Goal: Information Seeking & Learning: Find specific fact

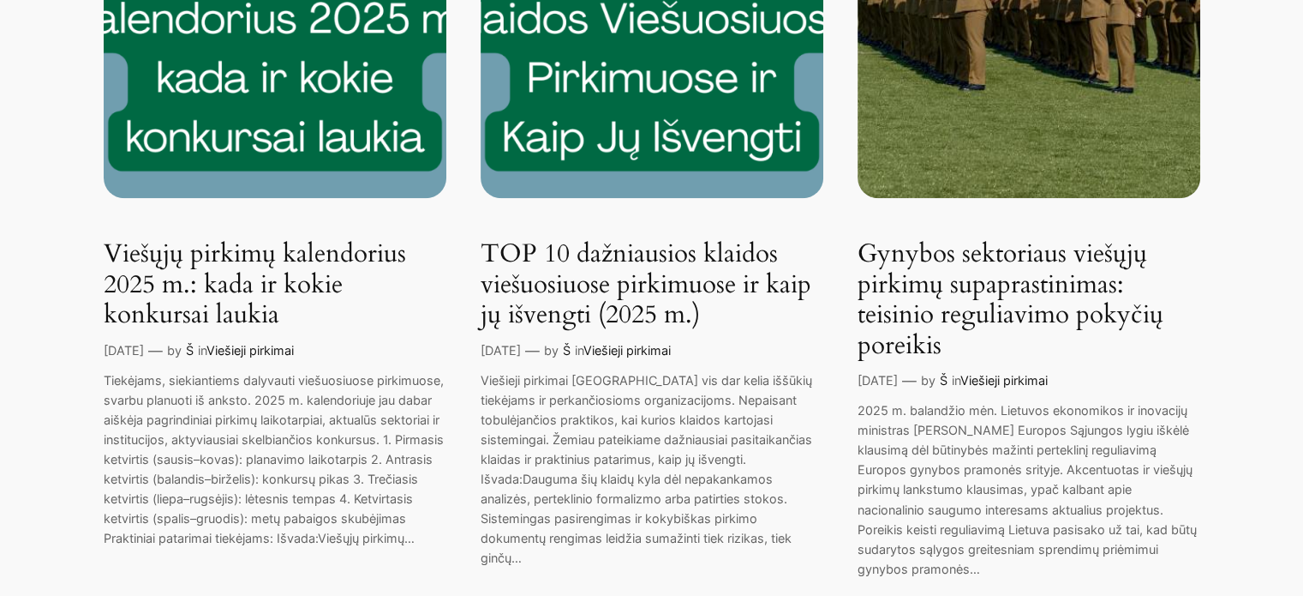
scroll to position [1457, 0]
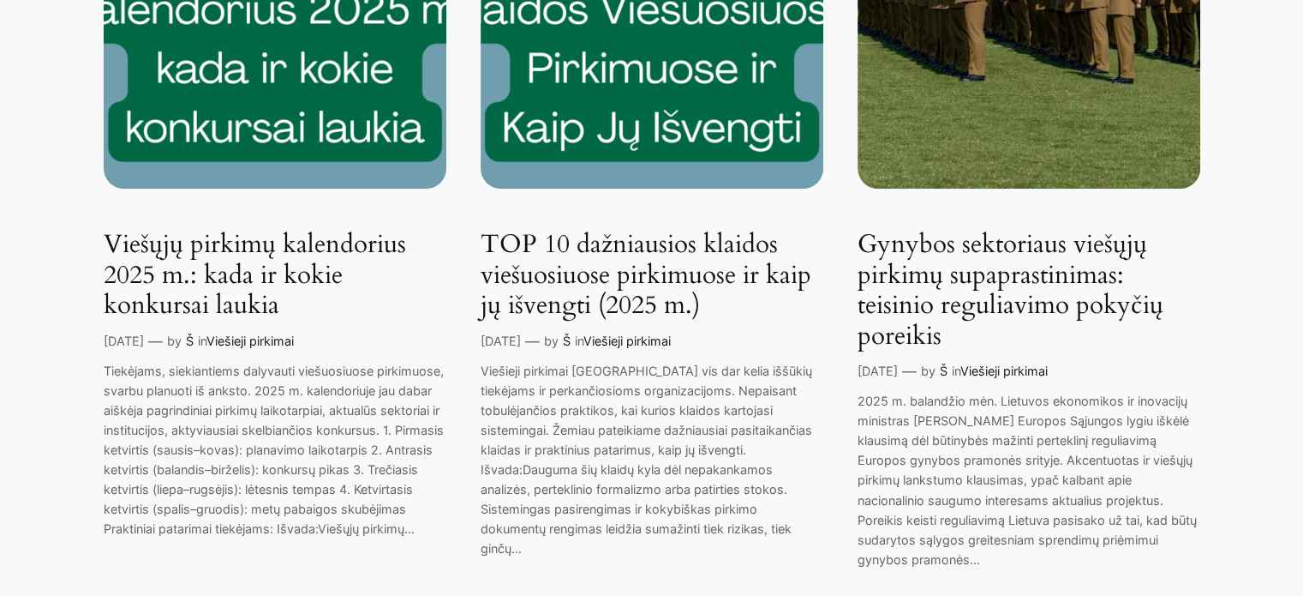
click at [955, 296] on link "Gynybos sektoriaus viešųjų pirkimų supaprastinimas: teisinio reguliavimo pokyči…" at bounding box center [1029, 291] width 343 height 122
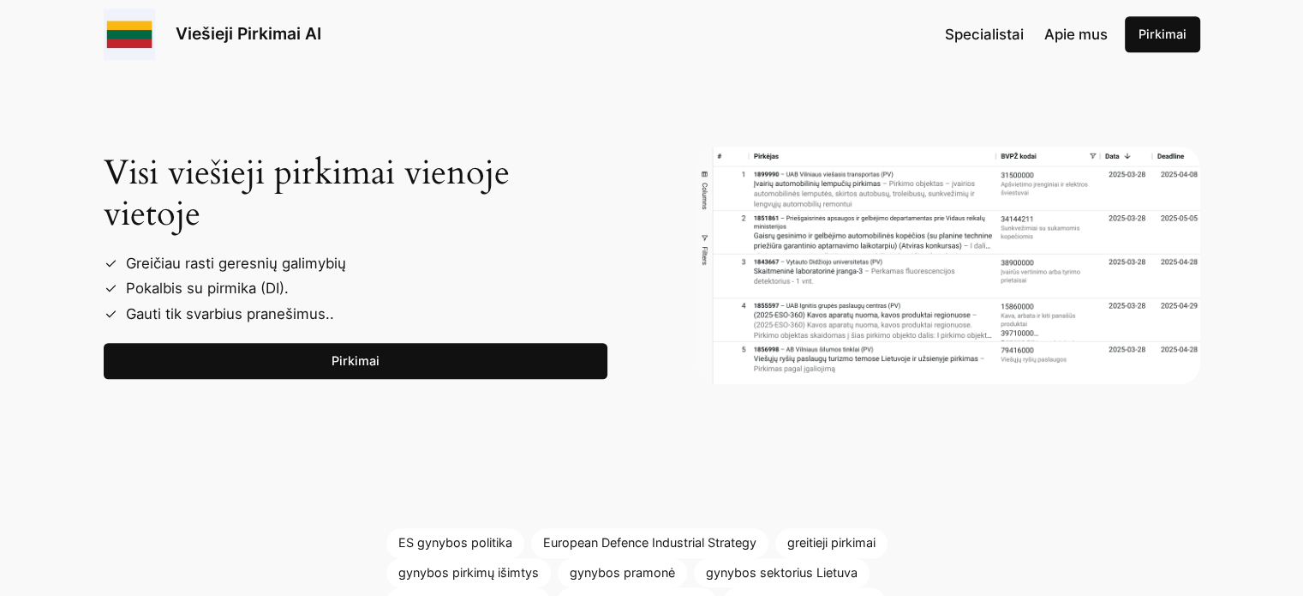
scroll to position [1800, 0]
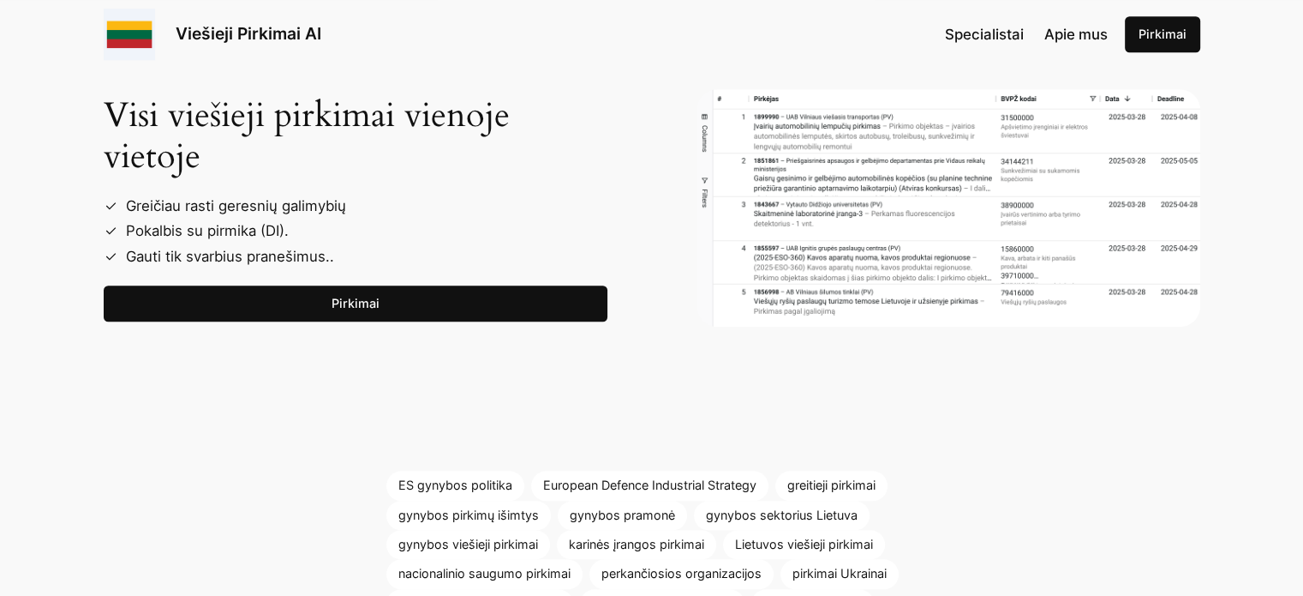
click at [410, 300] on link "Pirkimai" at bounding box center [356, 303] width 504 height 36
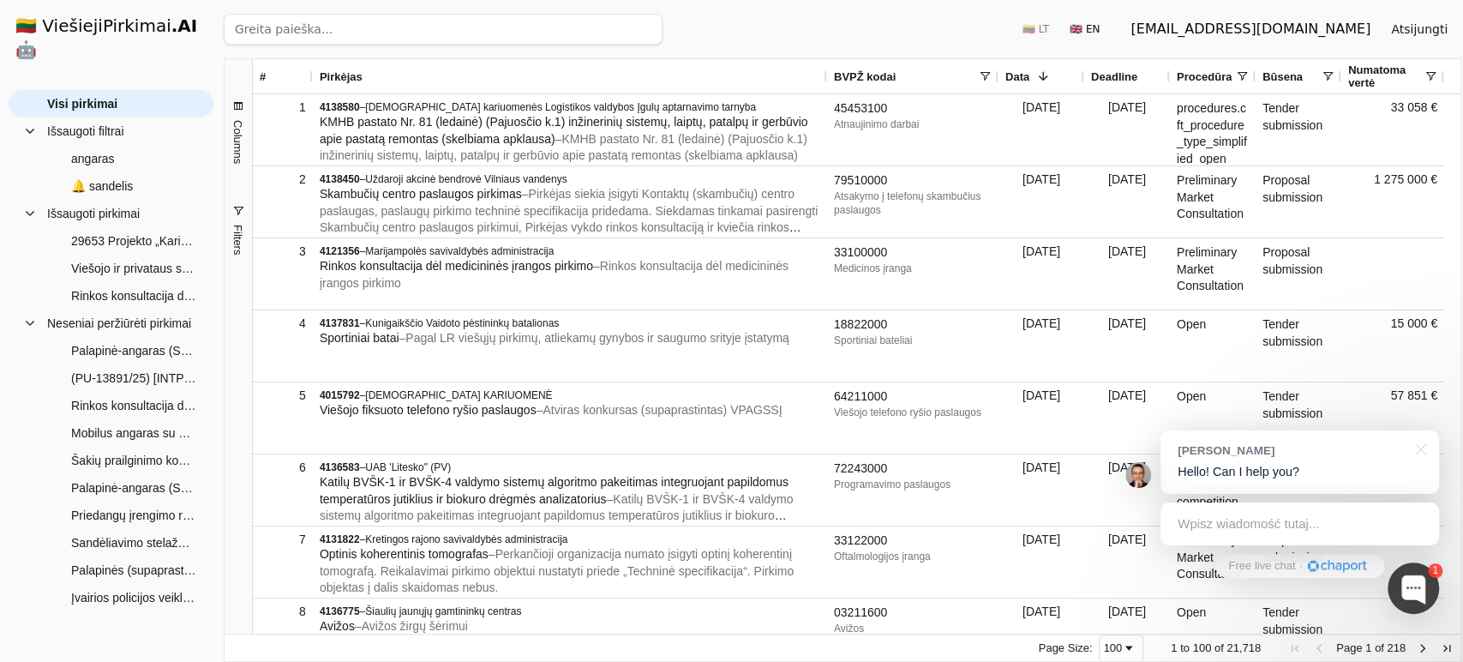
click at [475, 27] on input "search" at bounding box center [443, 29] width 439 height 31
type input "palapine"
click button "Ieškoti" at bounding box center [629, 29] width 67 height 31
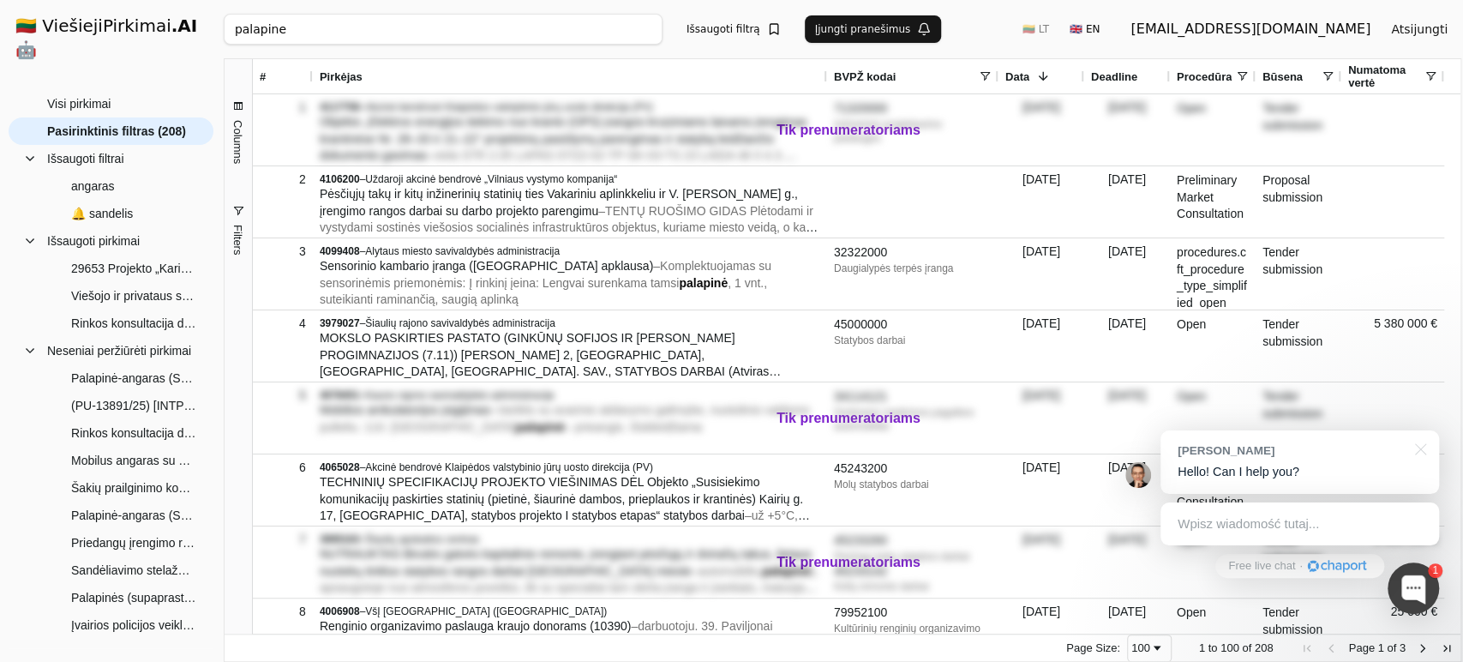
drag, startPoint x: 302, startPoint y: 32, endPoint x: 161, endPoint y: 30, distance: 141.4
click at [161, 30] on div "🇱🇹 ViešiejiPirkimai .AI 🤖 [EMAIL_ADDRESS][DOMAIN_NAME] Atsijungti Group Visi pi…" at bounding box center [731, 331] width 1463 height 662
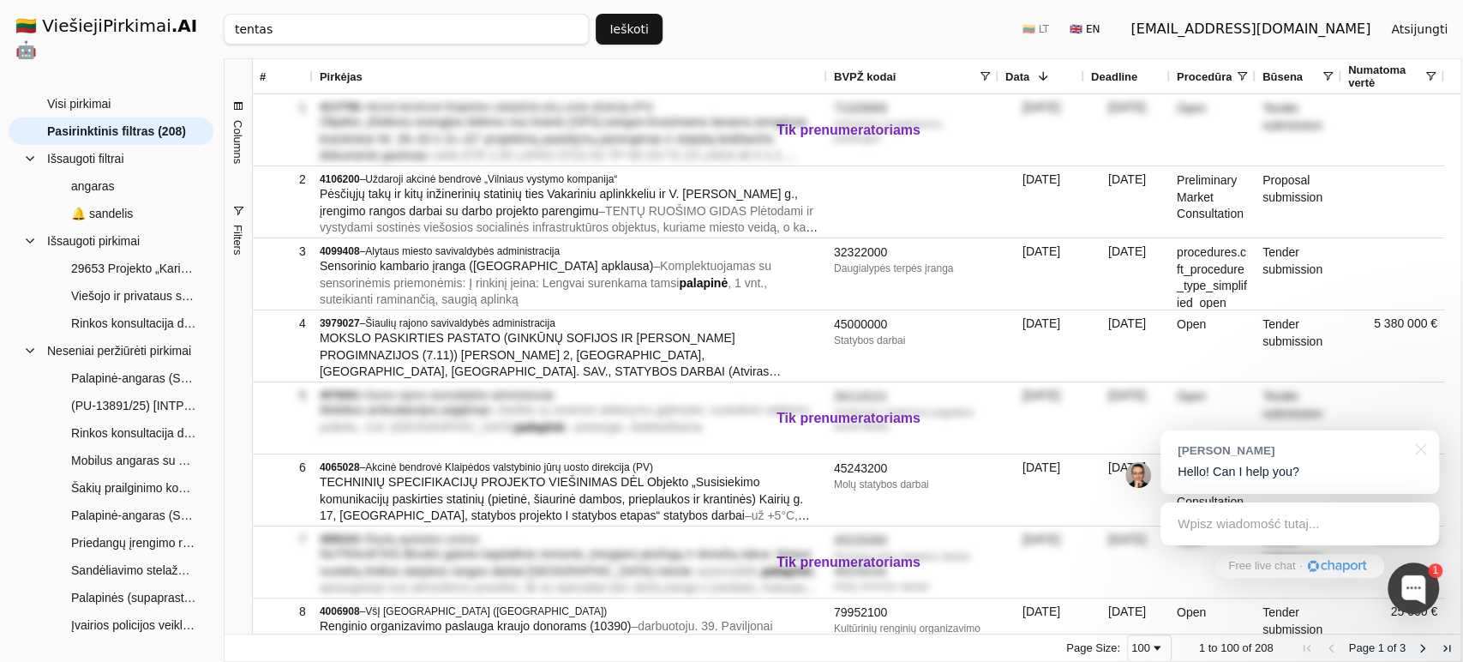
type input "tentas"
click button "Ieškoti" at bounding box center [629, 29] width 67 height 31
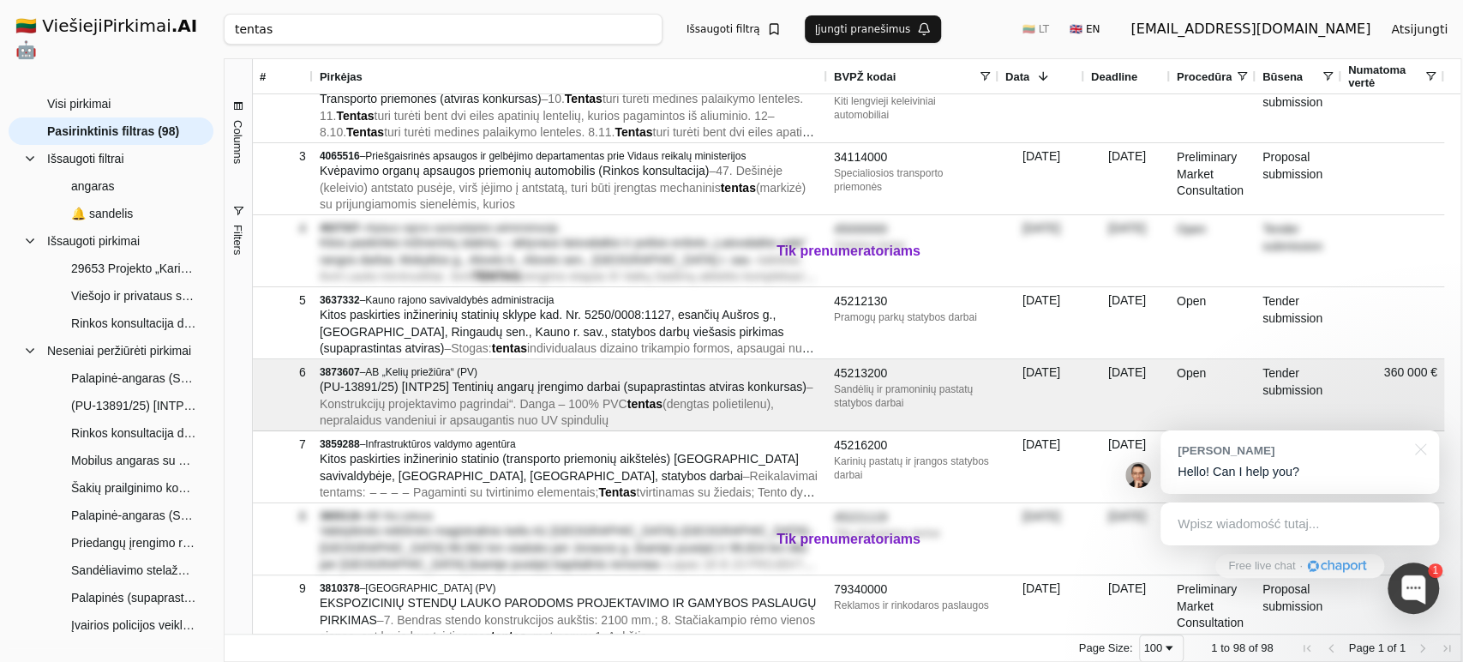
drag, startPoint x: 271, startPoint y: 26, endPoint x: 151, endPoint y: 16, distance: 120.3
click at [151, 16] on div "🇱🇹 ViešiejiPirkimai .AI 🤖 [EMAIL_ADDRESS][DOMAIN_NAME] Atsijungti Group Visi pi…" at bounding box center [731, 331] width 1463 height 662
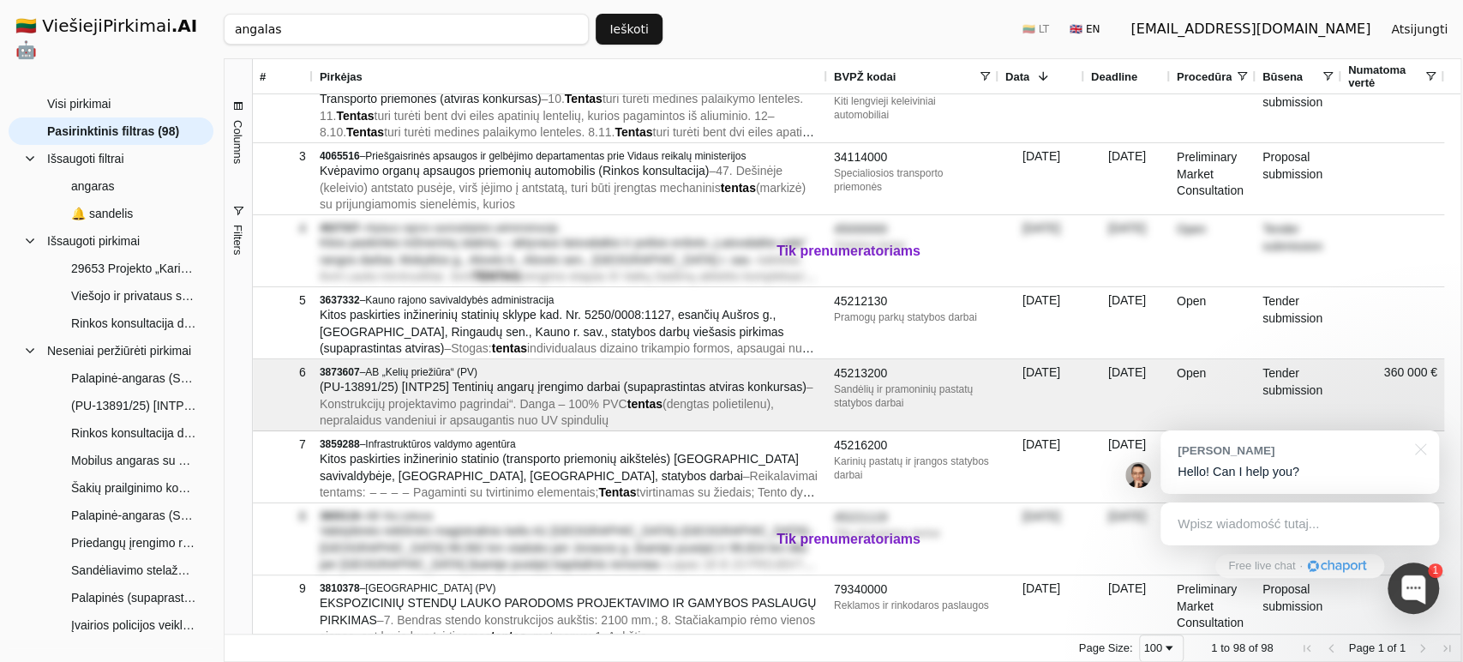
click button "Ieškoti" at bounding box center [629, 29] width 67 height 31
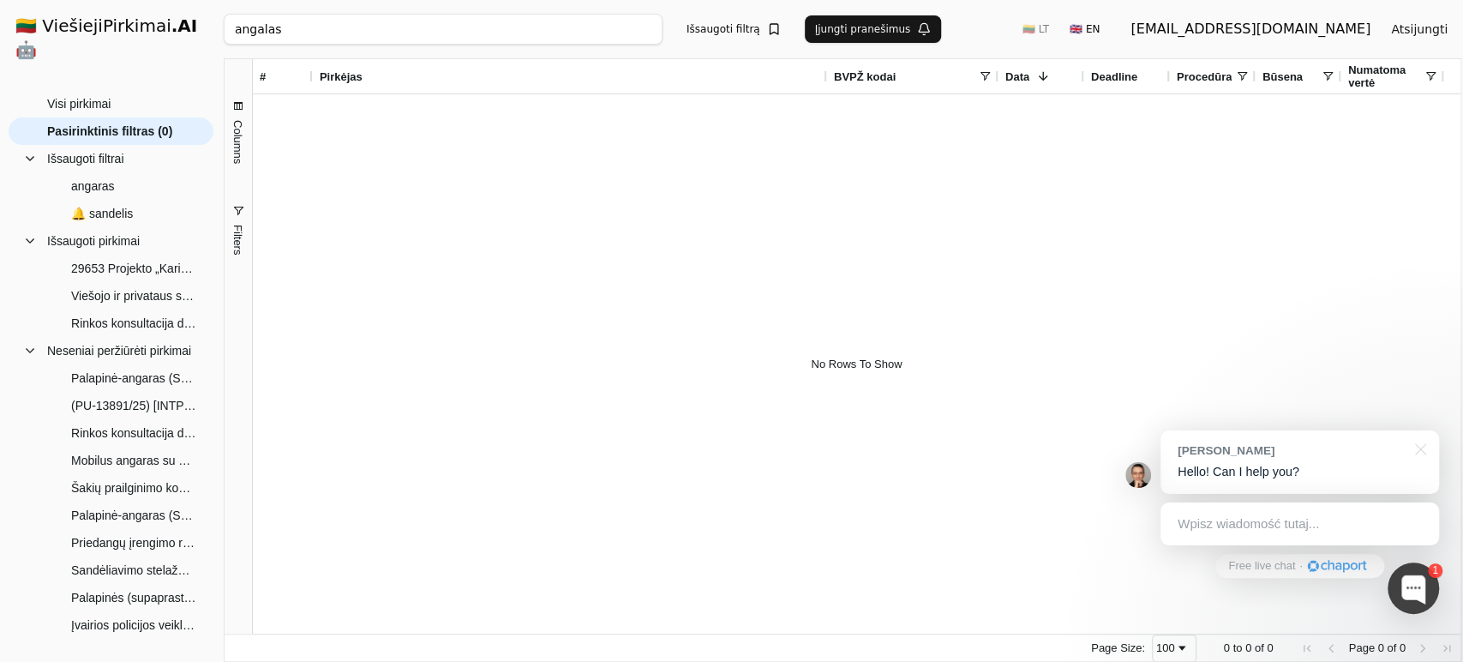
click at [265, 32] on input "angalas" at bounding box center [443, 29] width 439 height 31
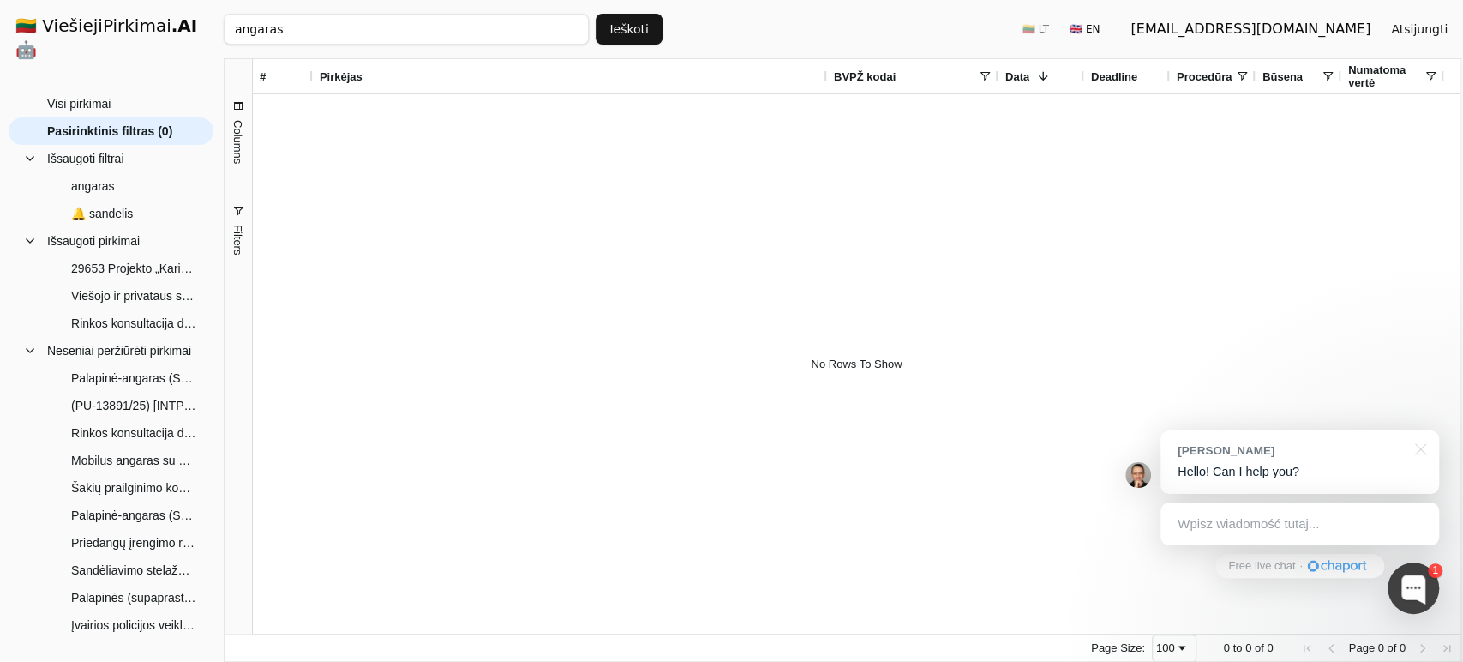
click button "Ieškoti" at bounding box center [629, 29] width 67 height 31
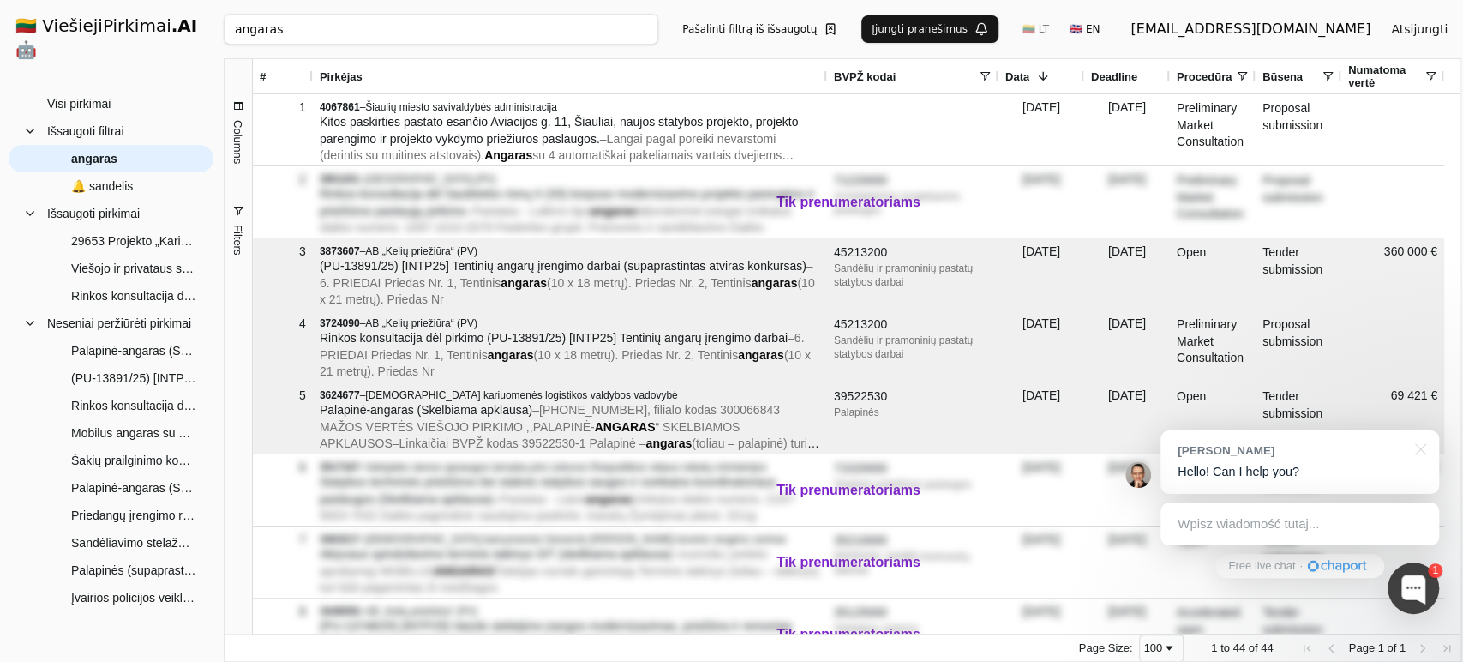
drag, startPoint x: 302, startPoint y: 24, endPoint x: 237, endPoint y: 26, distance: 64.3
click at [237, 26] on input "angaras" at bounding box center [441, 29] width 434 height 31
type input "a"
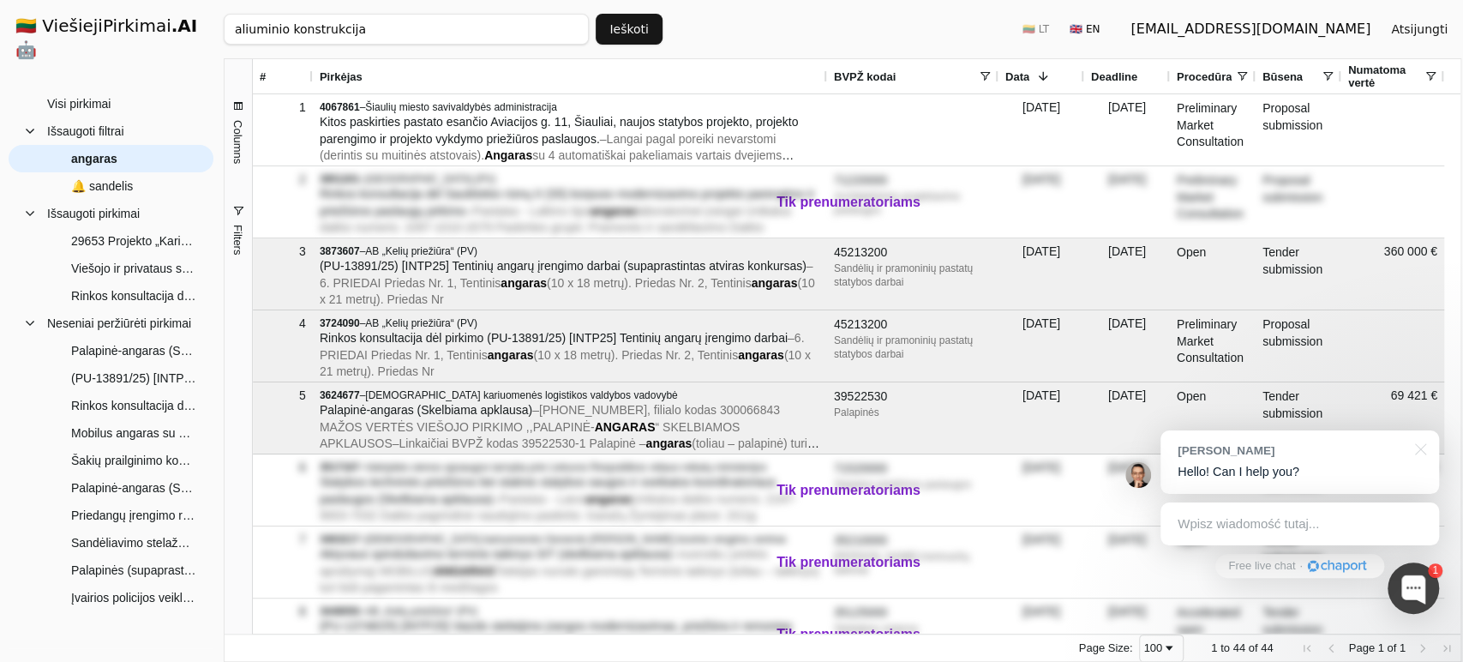
type input "aliuminio konstrukcija"
click button "Ieškoti" at bounding box center [629, 29] width 67 height 31
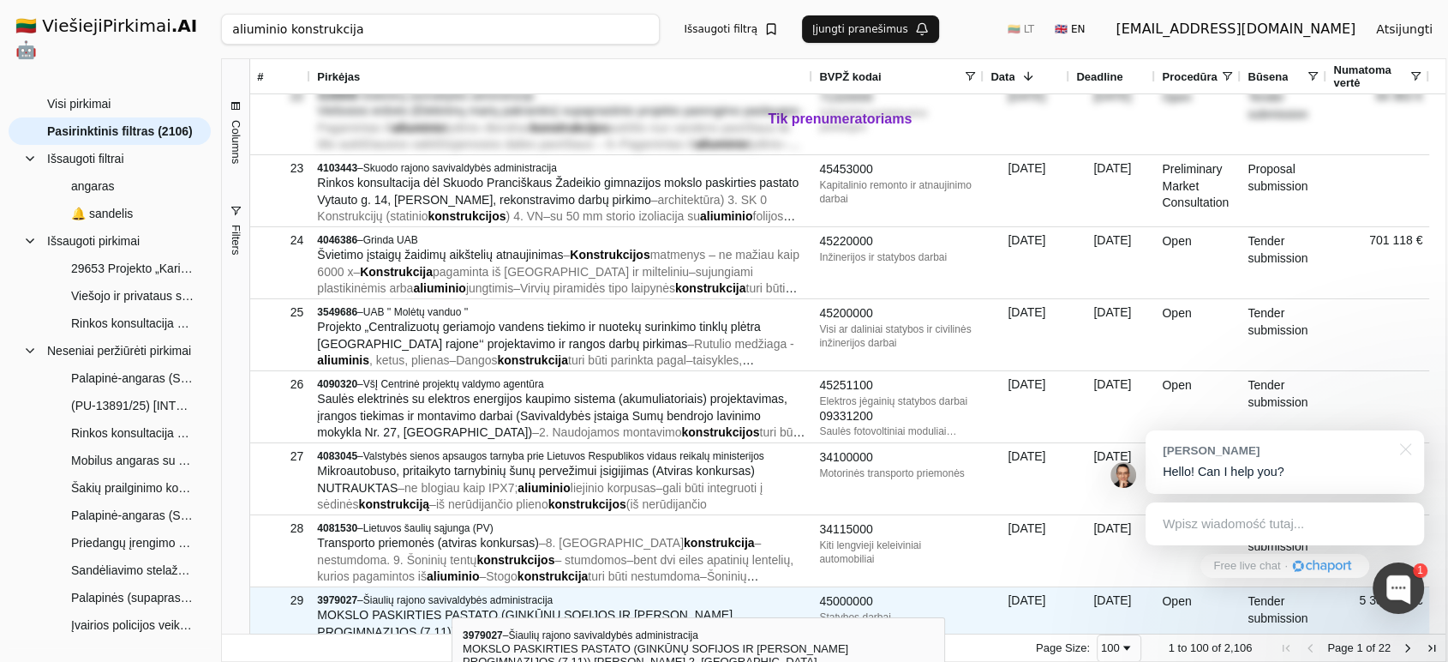
scroll to position [1566, 0]
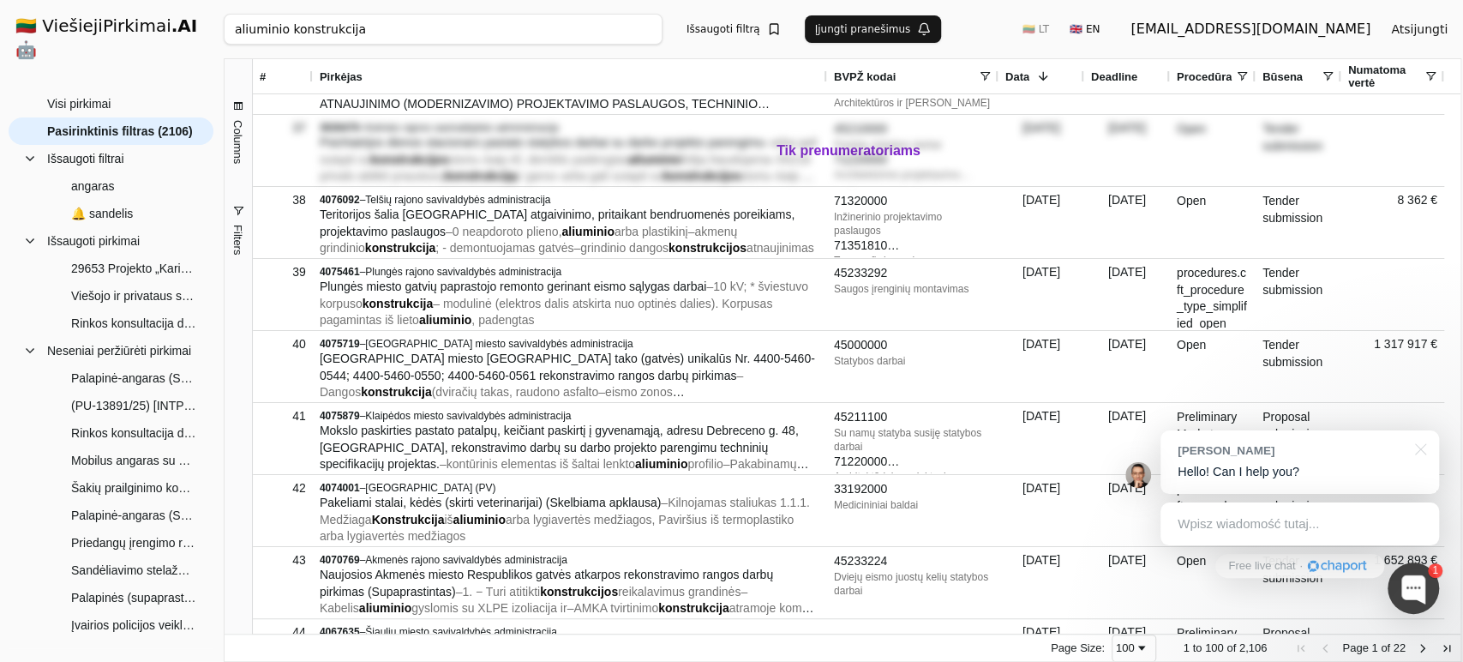
drag, startPoint x: 359, startPoint y: 30, endPoint x: 182, endPoint y: 4, distance: 179.2
click at [182, 4] on div "🇱🇹 ViešiejiPirkimai .AI 🤖 [EMAIL_ADDRESS][DOMAIN_NAME] Atsijungti Group Visi pi…" at bounding box center [731, 331] width 1463 height 662
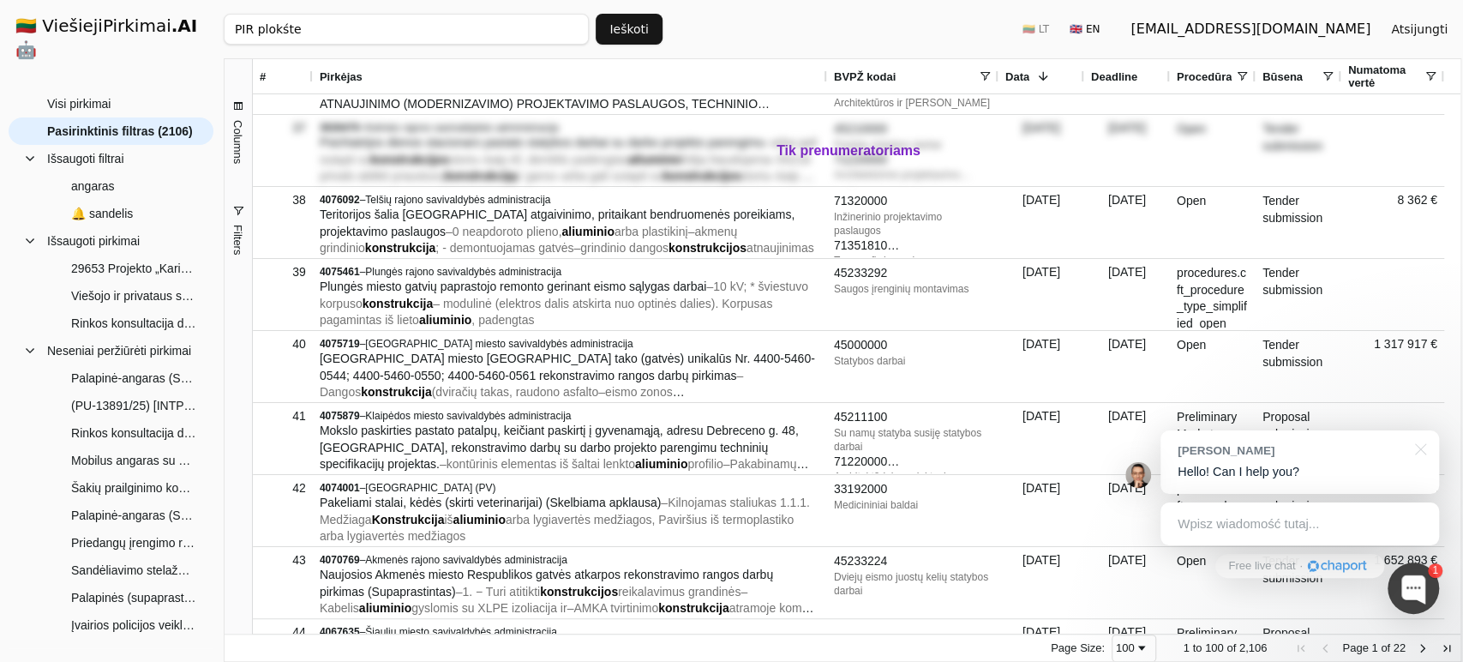
click button "Ieškoti" at bounding box center [629, 29] width 67 height 31
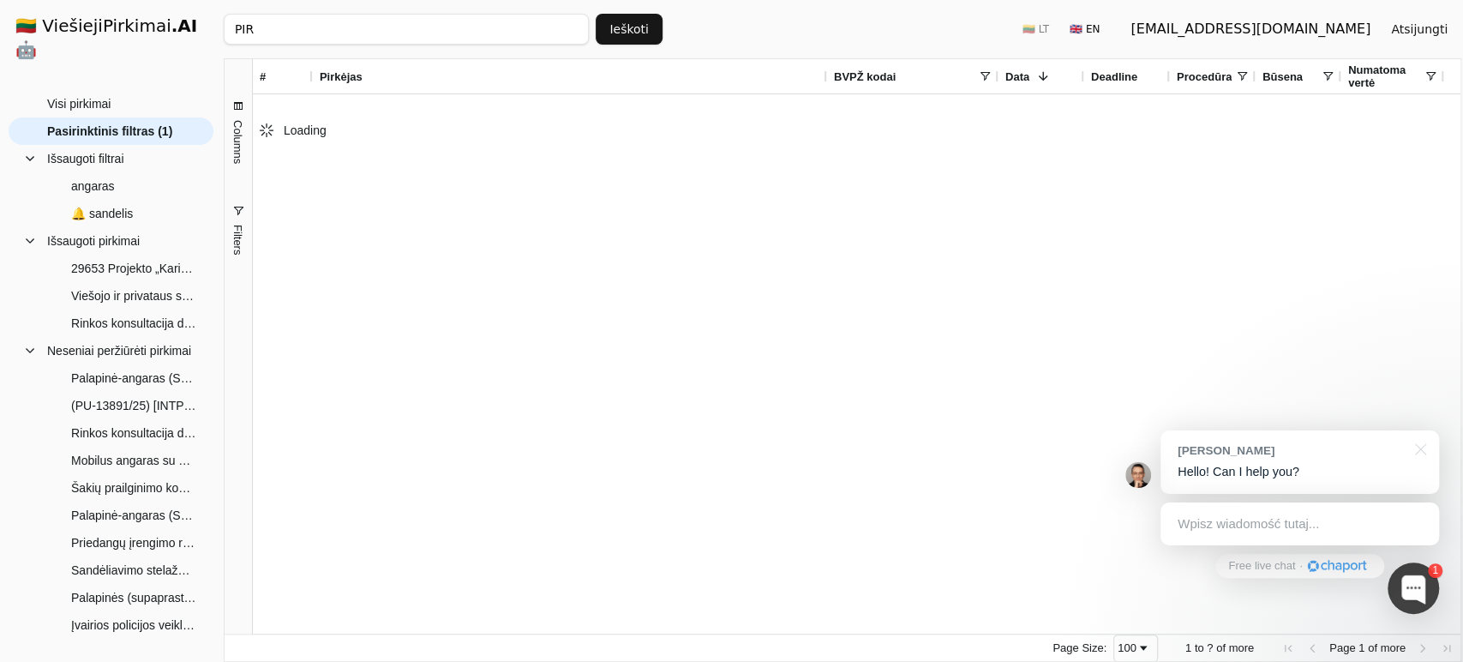
type input "PIR"
click button "Ieškoti" at bounding box center [629, 29] width 67 height 31
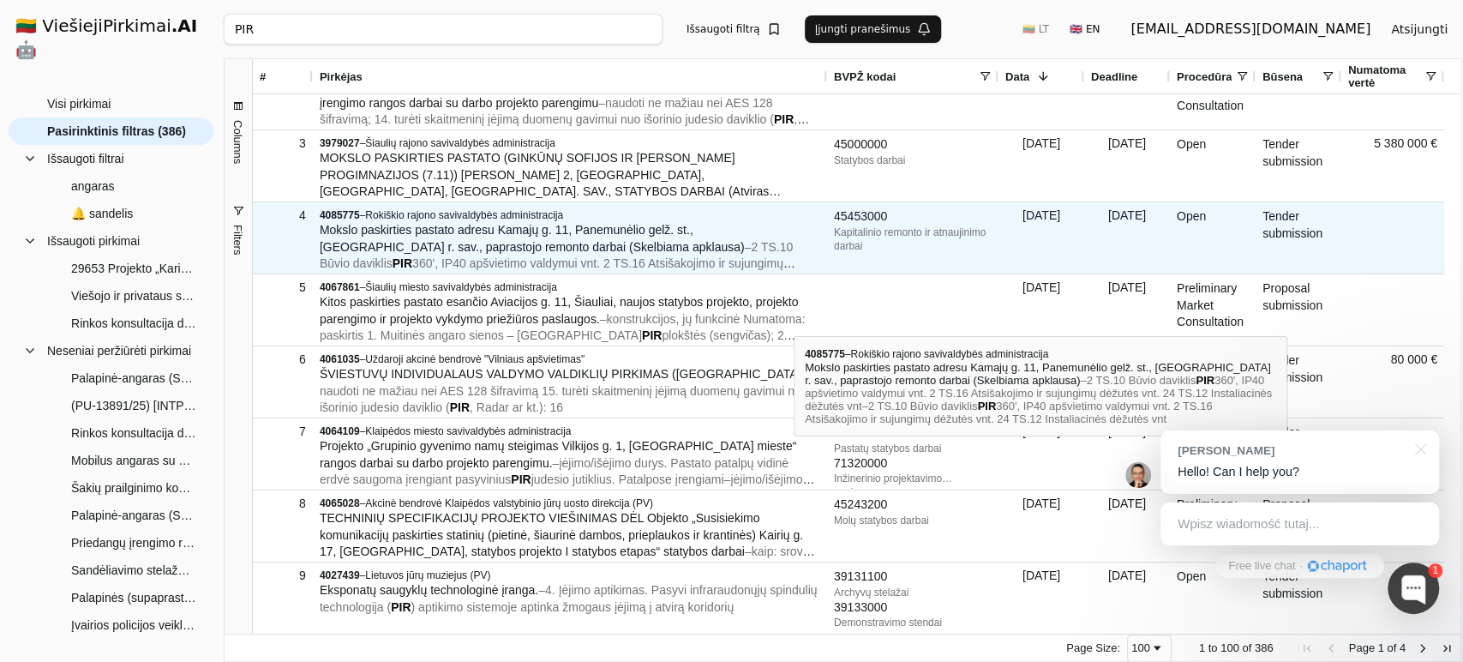
scroll to position [201, 0]
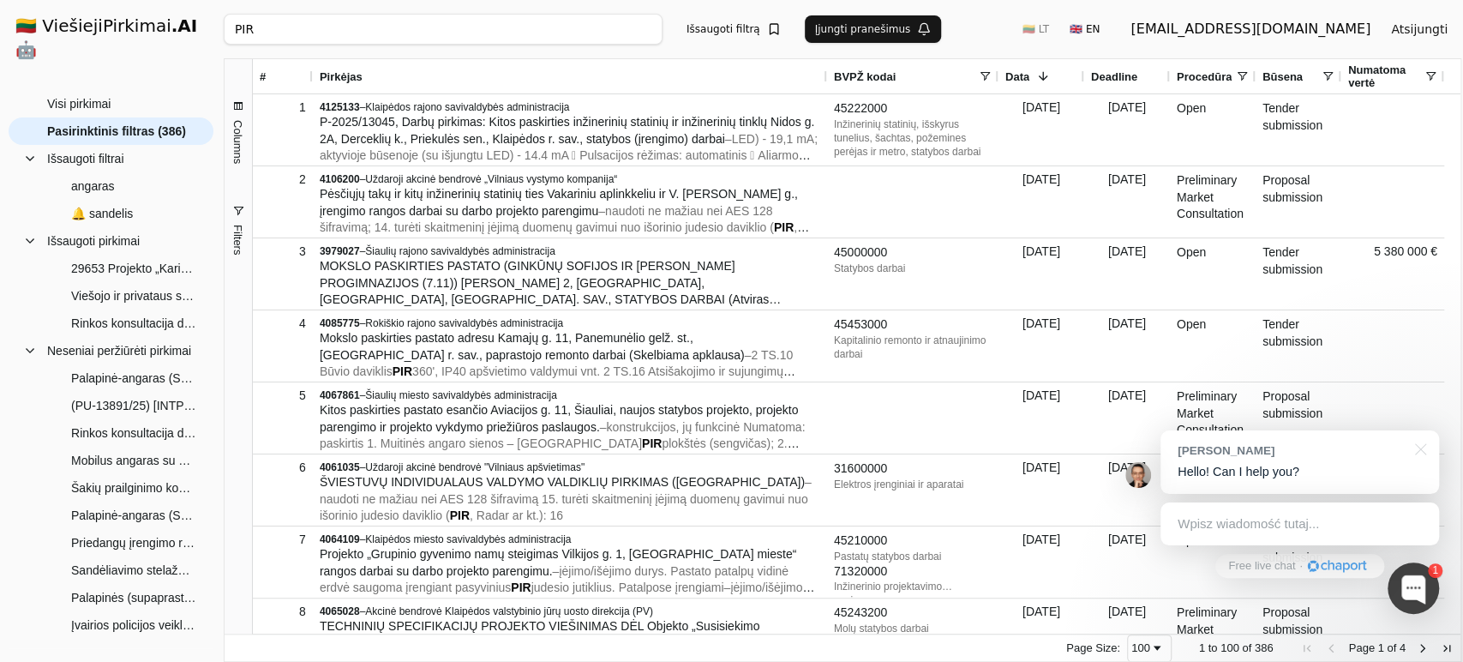
drag, startPoint x: 258, startPoint y: 33, endPoint x: 195, endPoint y: 29, distance: 63.6
click at [195, 29] on div "🇱🇹 ViešiejiPirkimai .AI 🤖 [EMAIL_ADDRESS][DOMAIN_NAME] Atsijungti Group Visi pi…" at bounding box center [731, 331] width 1463 height 662
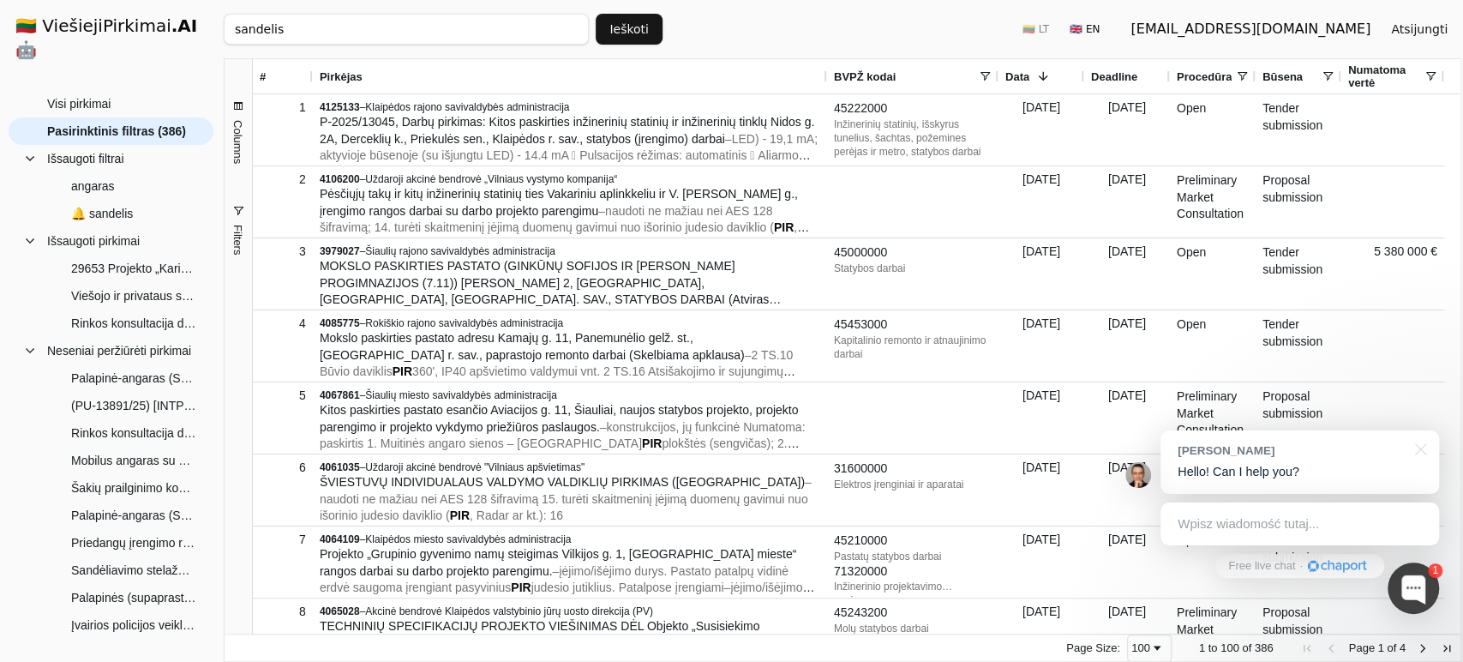
type input "sandelis"
click button "Ieškoti" at bounding box center [629, 29] width 67 height 31
